Goal: Find specific page/section: Find specific page/section

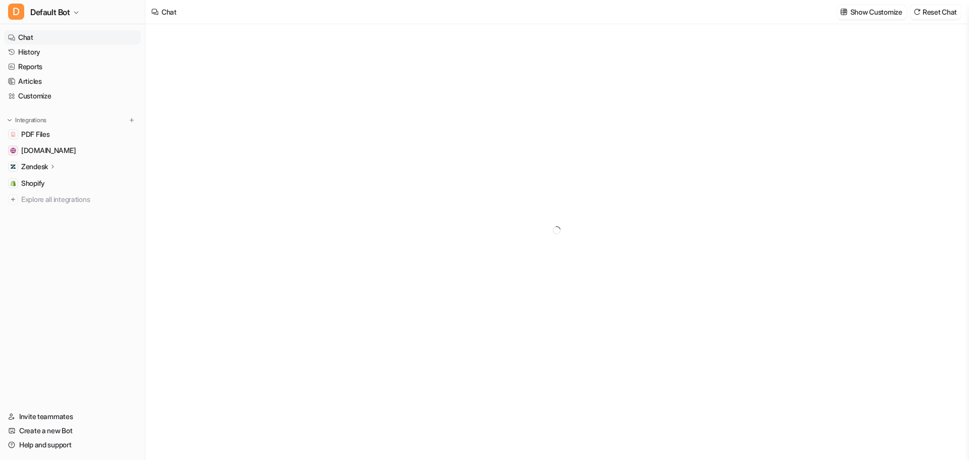
type textarea "**********"
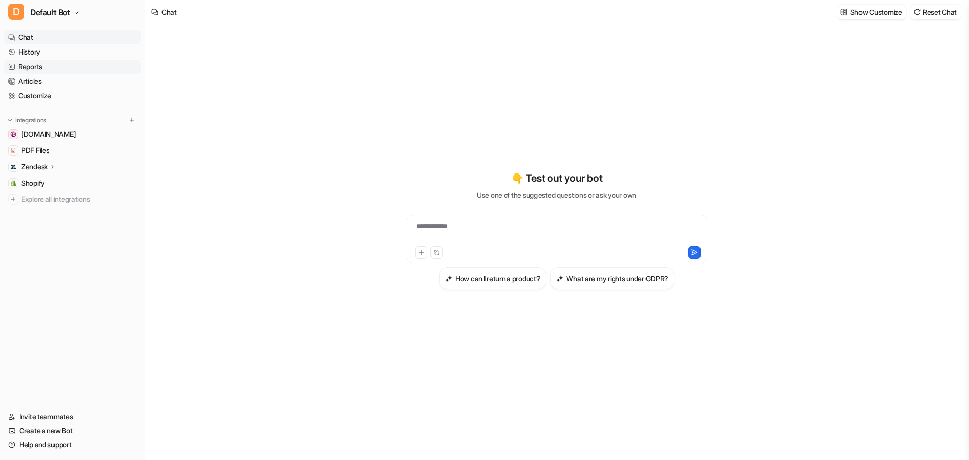
click at [75, 71] on link "Reports" at bounding box center [72, 67] width 137 height 14
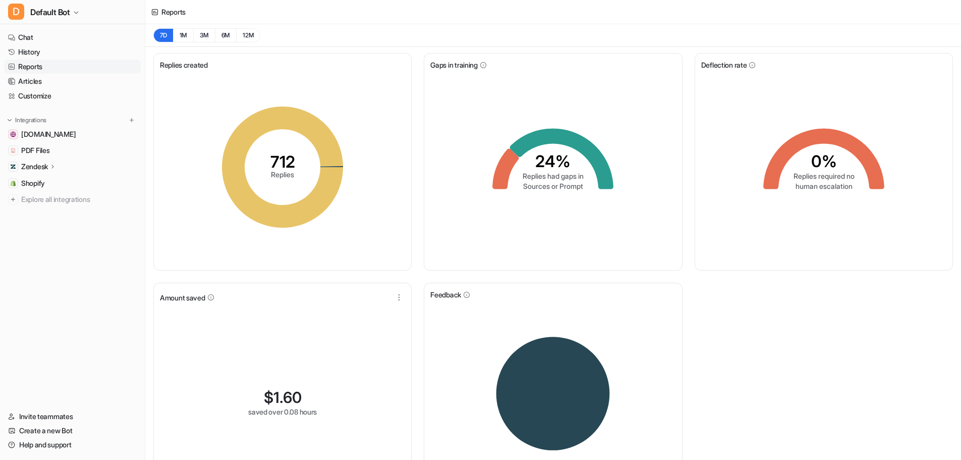
click at [812, 148] on icon "0% Replies required no human escalation" at bounding box center [823, 166] width 151 height 151
